Goal: Information Seeking & Learning: Learn about a topic

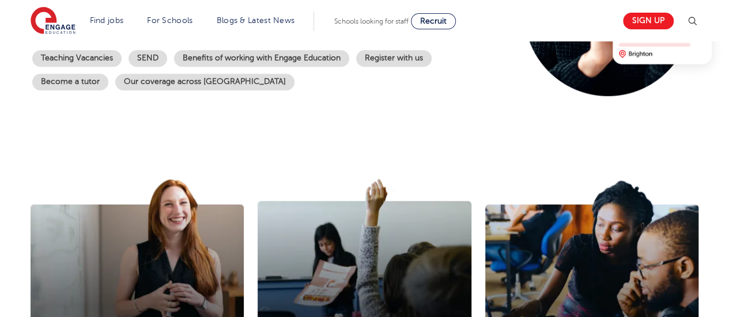
scroll to position [274, 0]
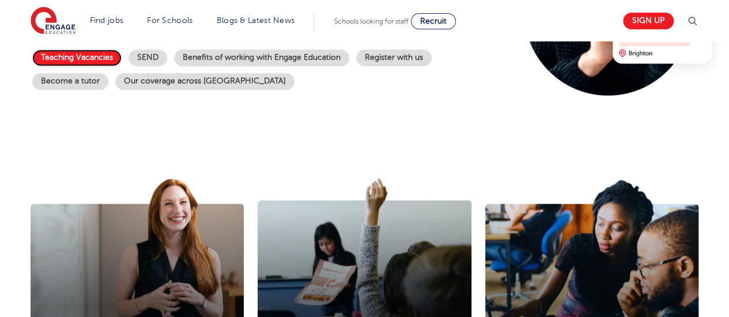
click at [87, 56] on link "Teaching Vacancies" at bounding box center [76, 58] width 89 height 17
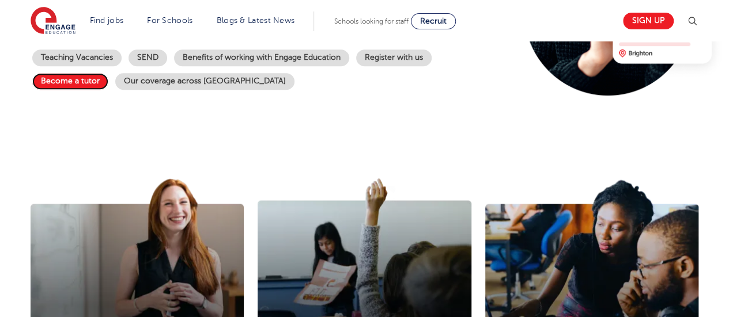
click at [55, 85] on link "Become a tutor" at bounding box center [70, 81] width 76 height 17
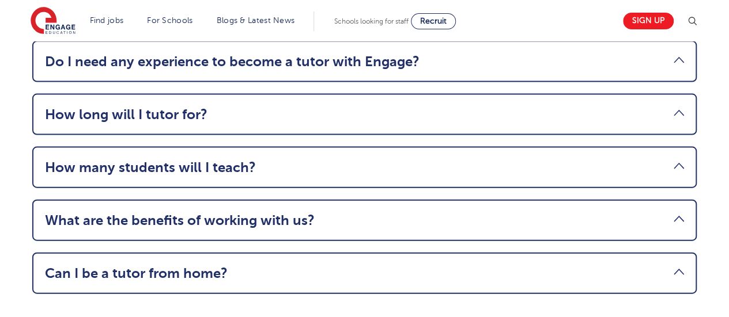
scroll to position [1202, 0]
click at [383, 175] on link "How many students will I teach?" at bounding box center [364, 167] width 639 height 16
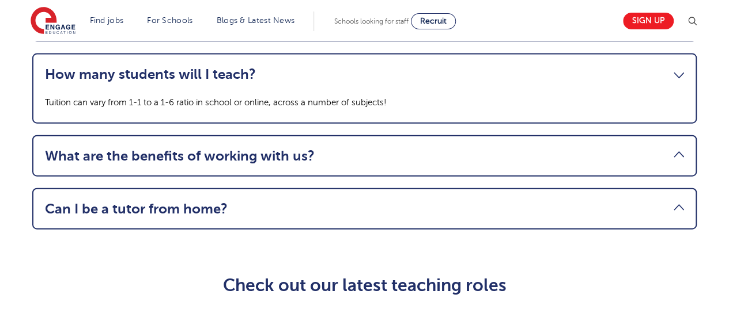
scroll to position [1266, 0]
click at [349, 164] on link "What are the benefits of working with us?" at bounding box center [364, 155] width 639 height 16
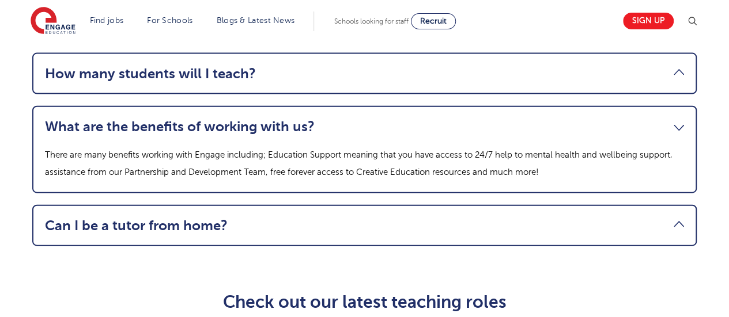
click at [330, 233] on link "Can I be a tutor from home?" at bounding box center [364, 226] width 639 height 16
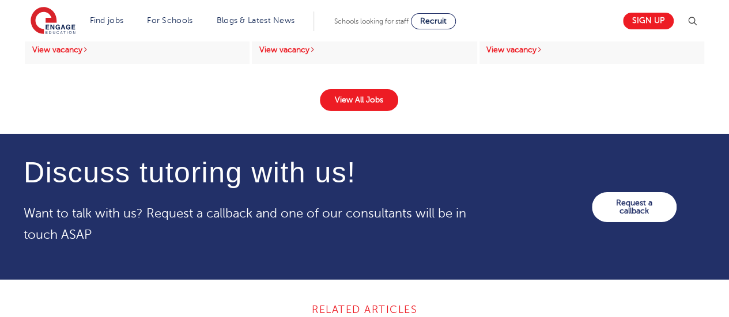
scroll to position [1967, 0]
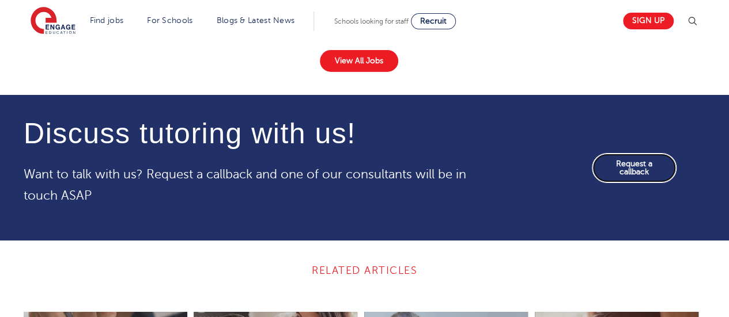
click at [642, 175] on link "Request a callback" at bounding box center [634, 168] width 85 height 30
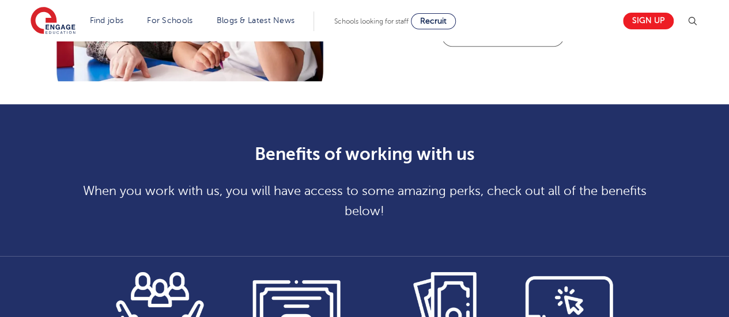
scroll to position [516, 0]
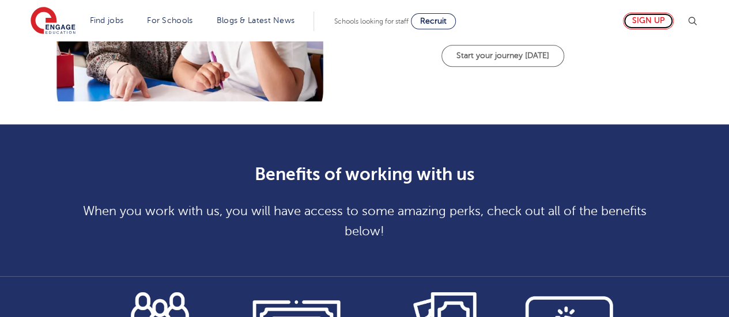
click at [642, 20] on link "Sign up" at bounding box center [648, 21] width 51 height 17
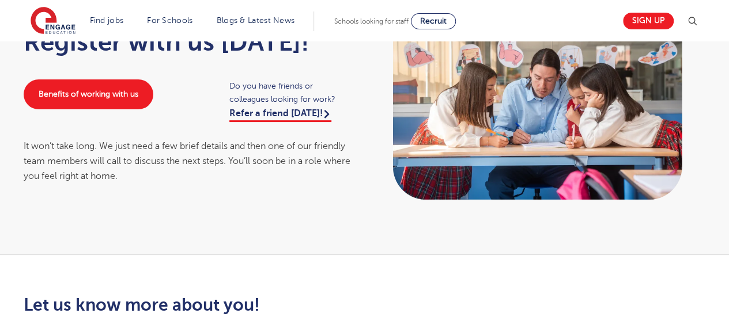
scroll to position [99, 0]
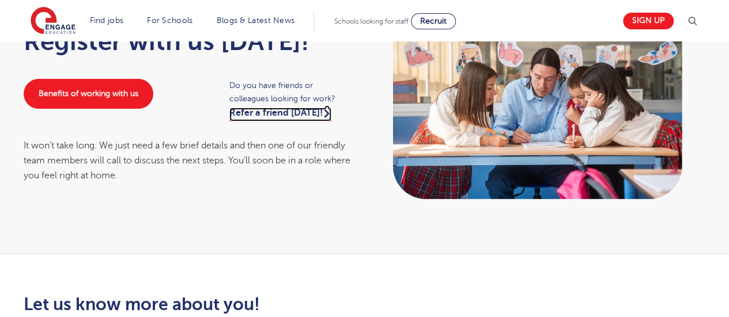
click at [269, 116] on link "Refer a friend [DATE]!" at bounding box center [280, 115] width 102 height 14
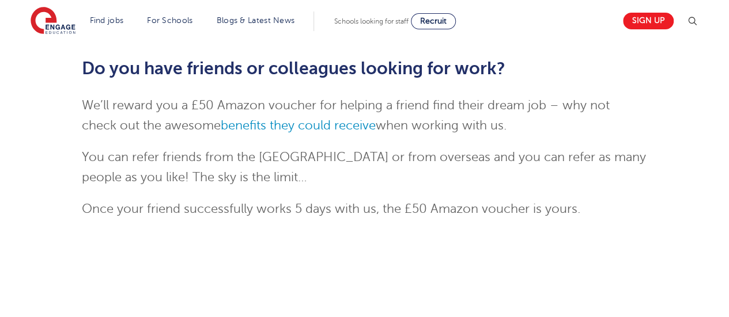
scroll to position [226, 0]
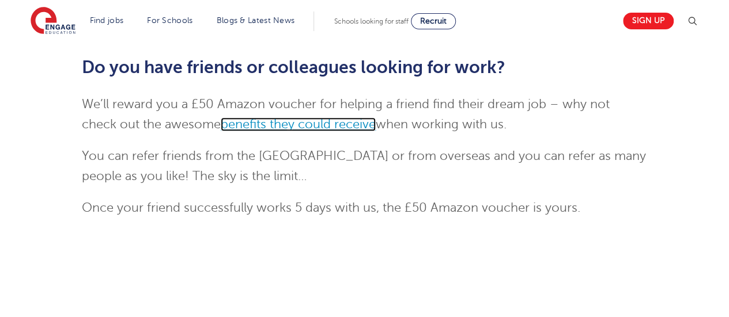
click at [256, 127] on link "benefits they could receive" at bounding box center [298, 125] width 155 height 14
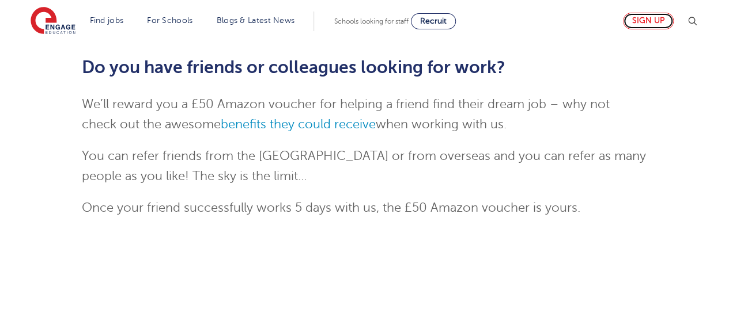
click at [654, 18] on link "Sign up" at bounding box center [648, 21] width 51 height 17
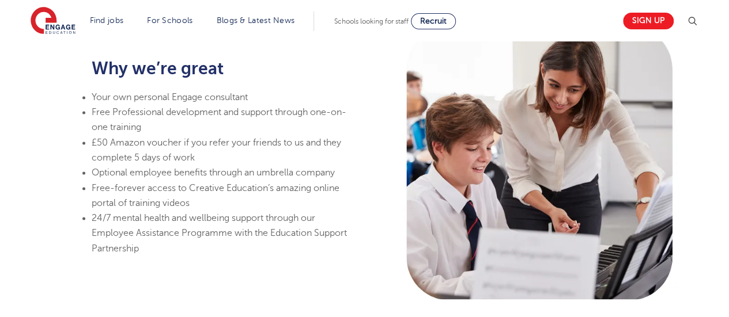
scroll to position [735, 0]
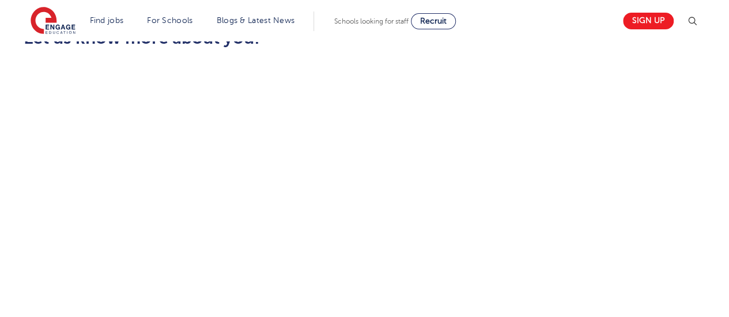
scroll to position [411, 0]
